Goal: Find specific page/section

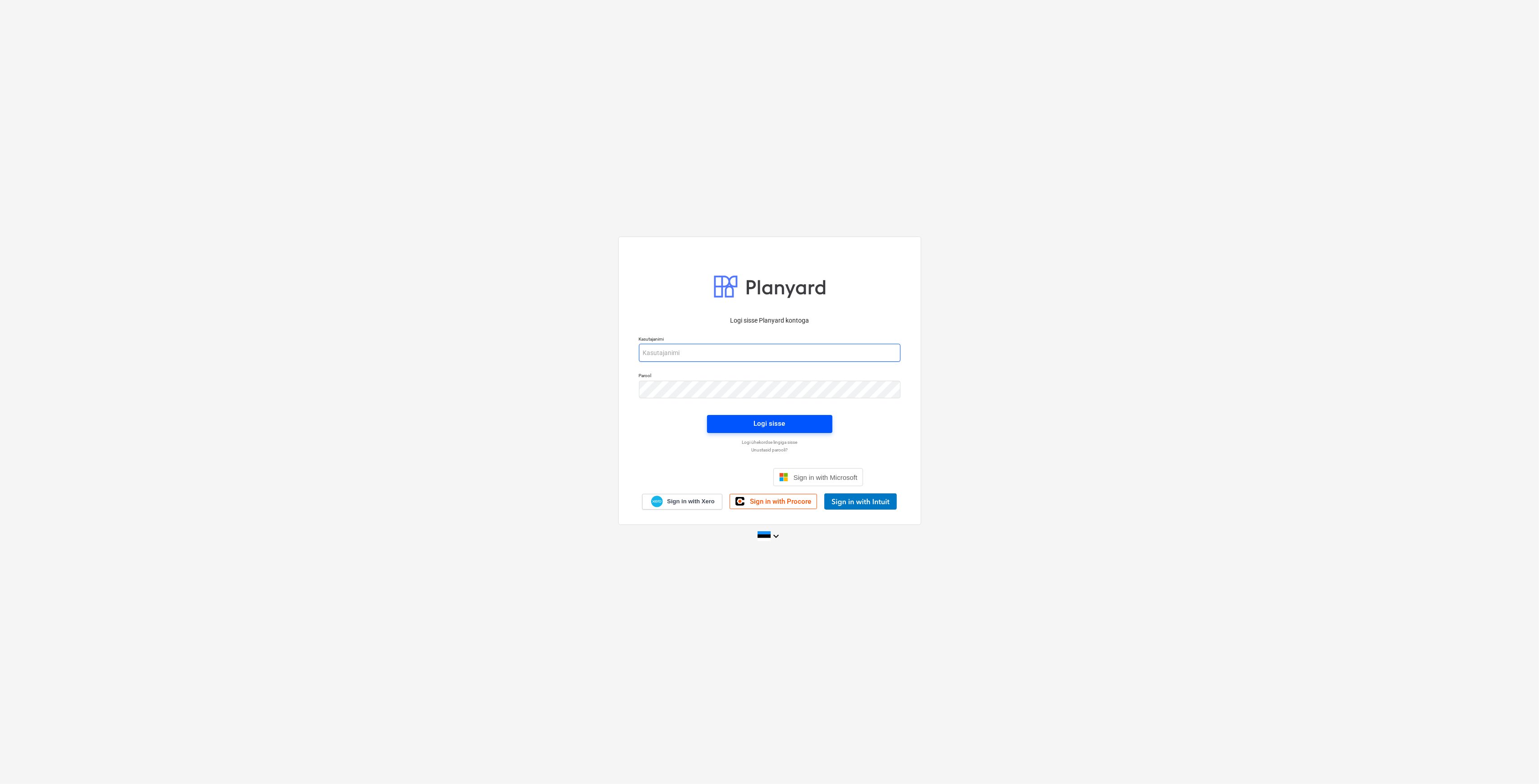
type input "[PERSON_NAME][EMAIL_ADDRESS][DOMAIN_NAME]"
click at [713, 422] on button "Logi sisse" at bounding box center [770, 424] width 125 height 18
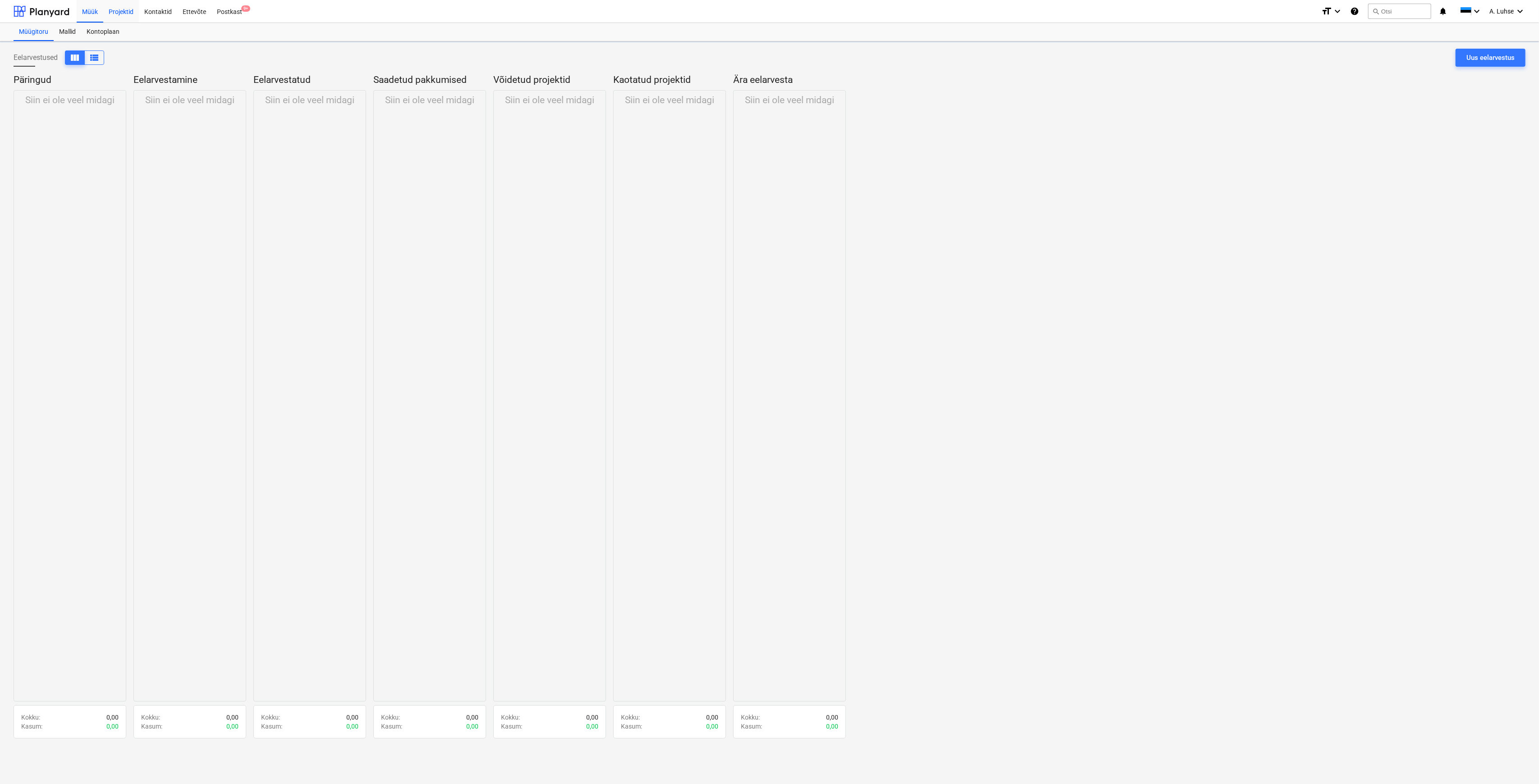
click at [121, 18] on div "Projektid" at bounding box center [121, 11] width 36 height 23
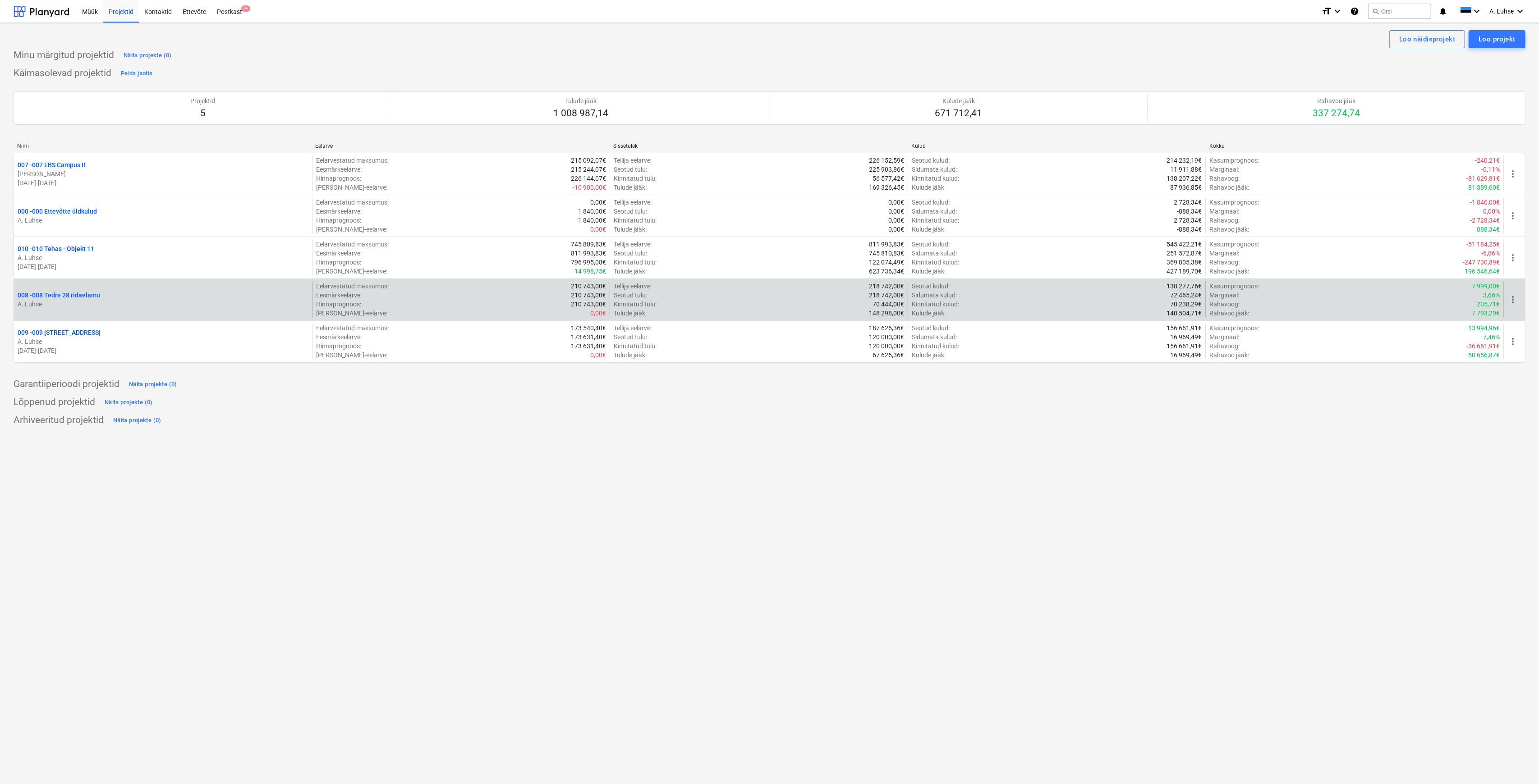
click at [66, 298] on p "008 - 008 Tedre 28 ridaelamu" at bounding box center [59, 295] width 82 height 9
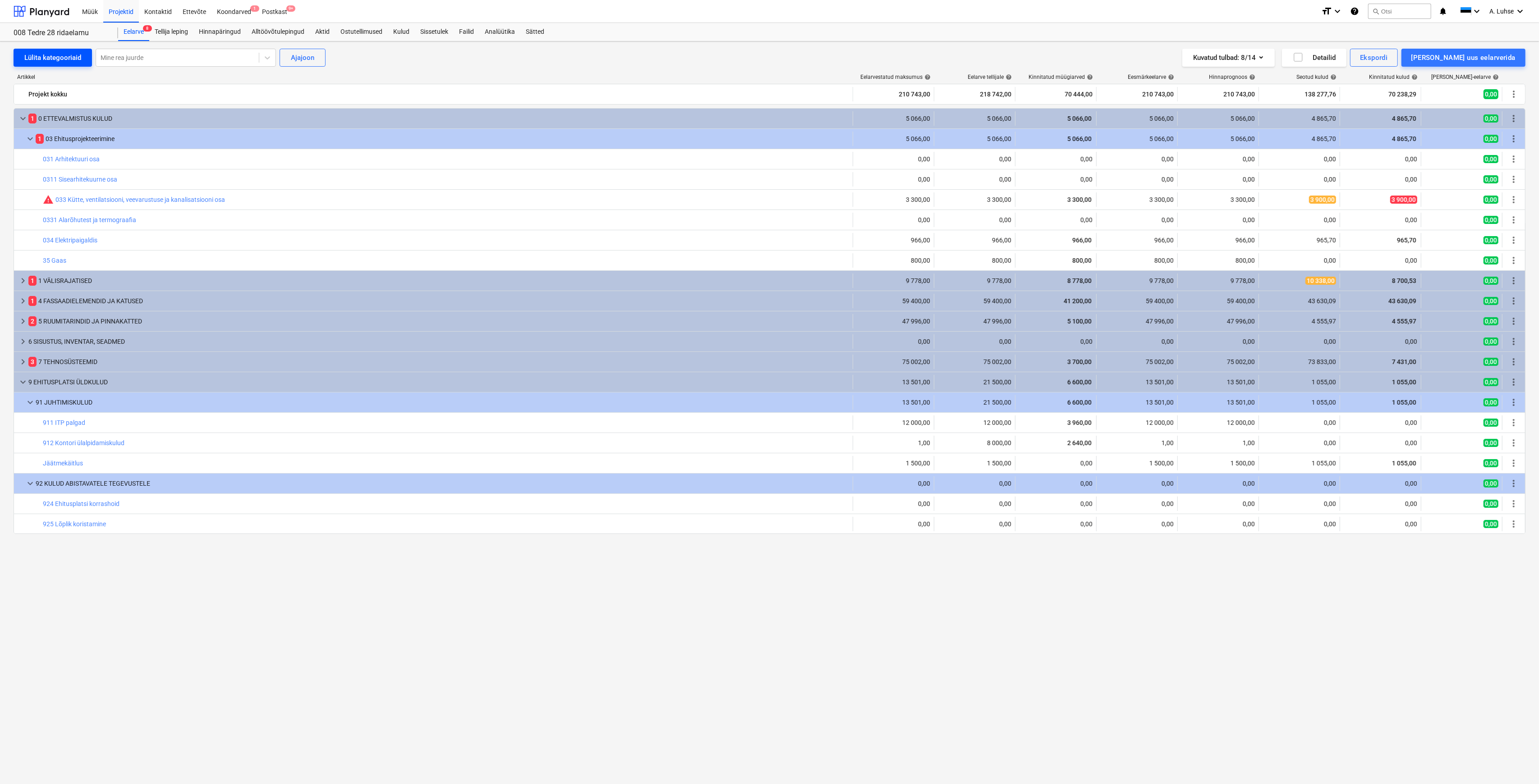
click at [38, 61] on div "Lülita kategooriaid" at bounding box center [53, 58] width 57 height 12
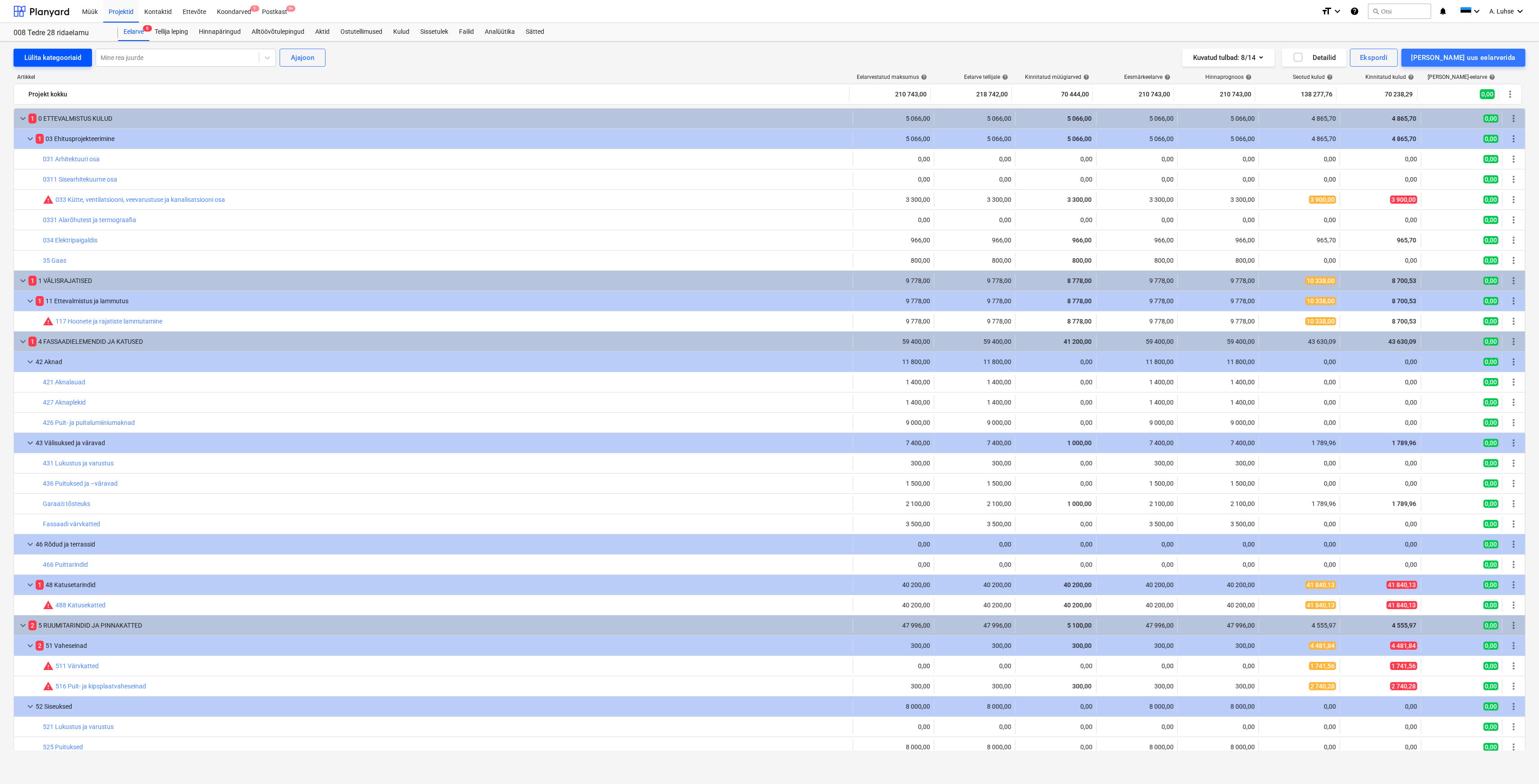
click at [38, 61] on div "Lülita kategooriaid" at bounding box center [53, 58] width 57 height 12
